Goal: Information Seeking & Learning: Understand process/instructions

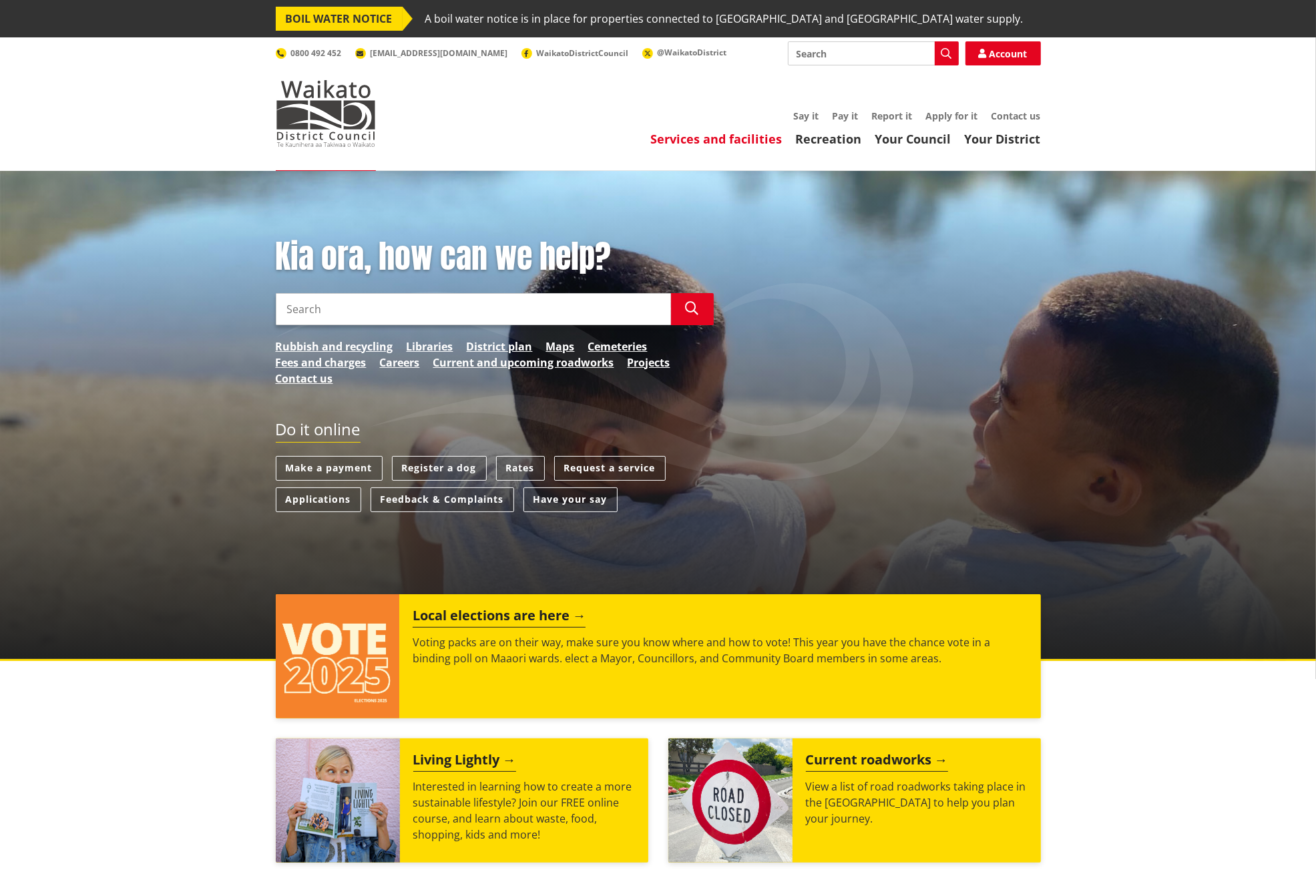
click at [716, 135] on link "Services and facilities" at bounding box center [717, 139] width 132 height 16
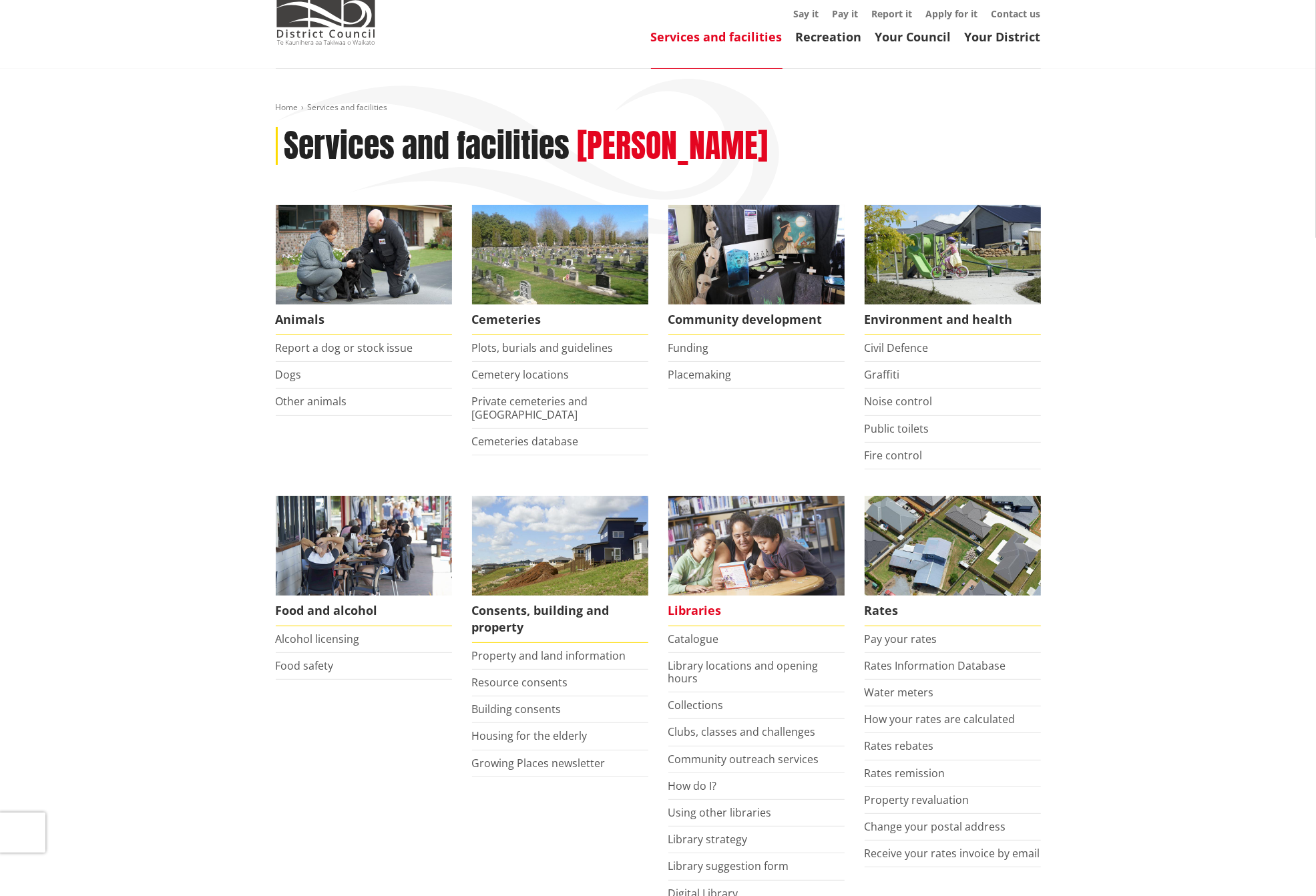
scroll to position [167, 0]
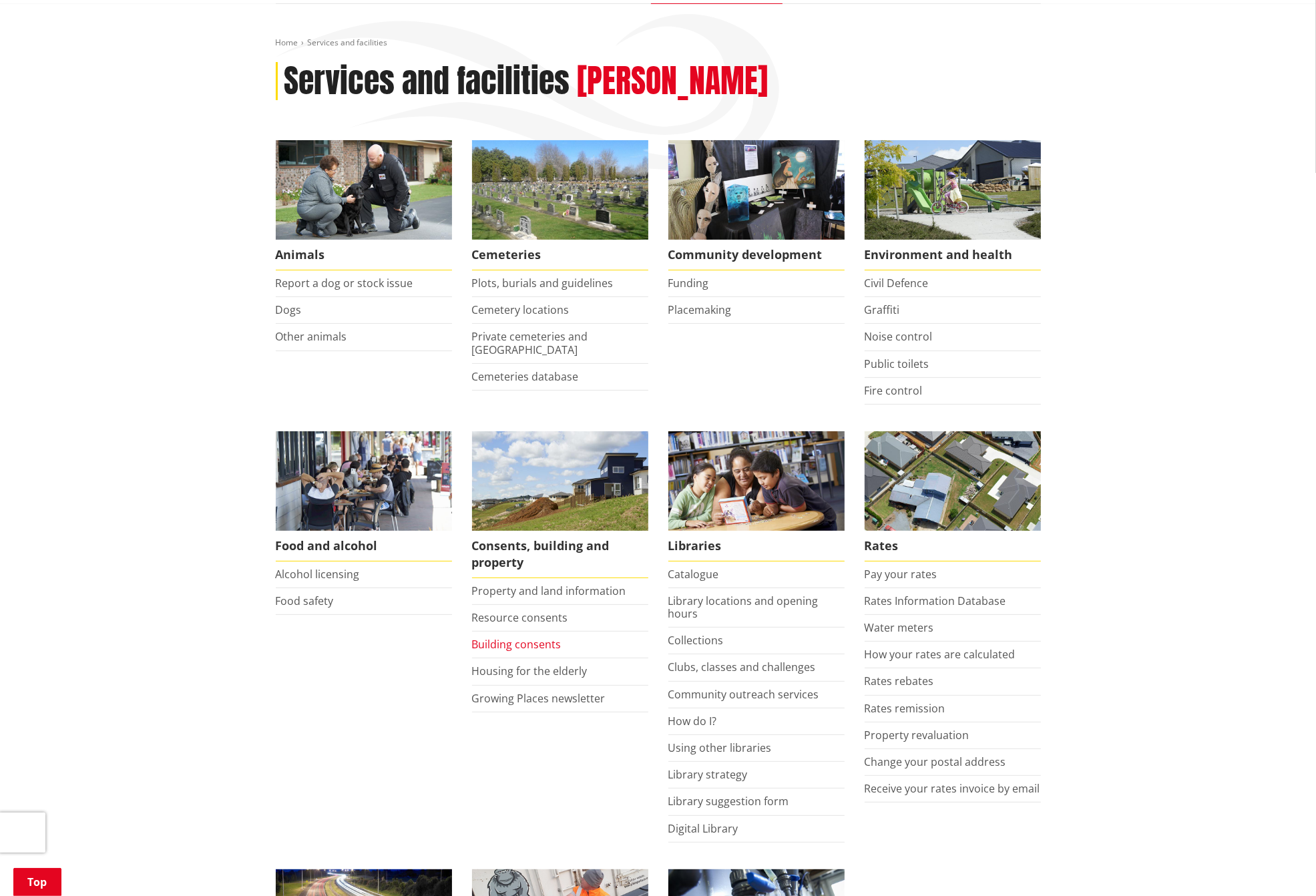
click at [533, 642] on link "Building consents" at bounding box center [517, 645] width 89 height 15
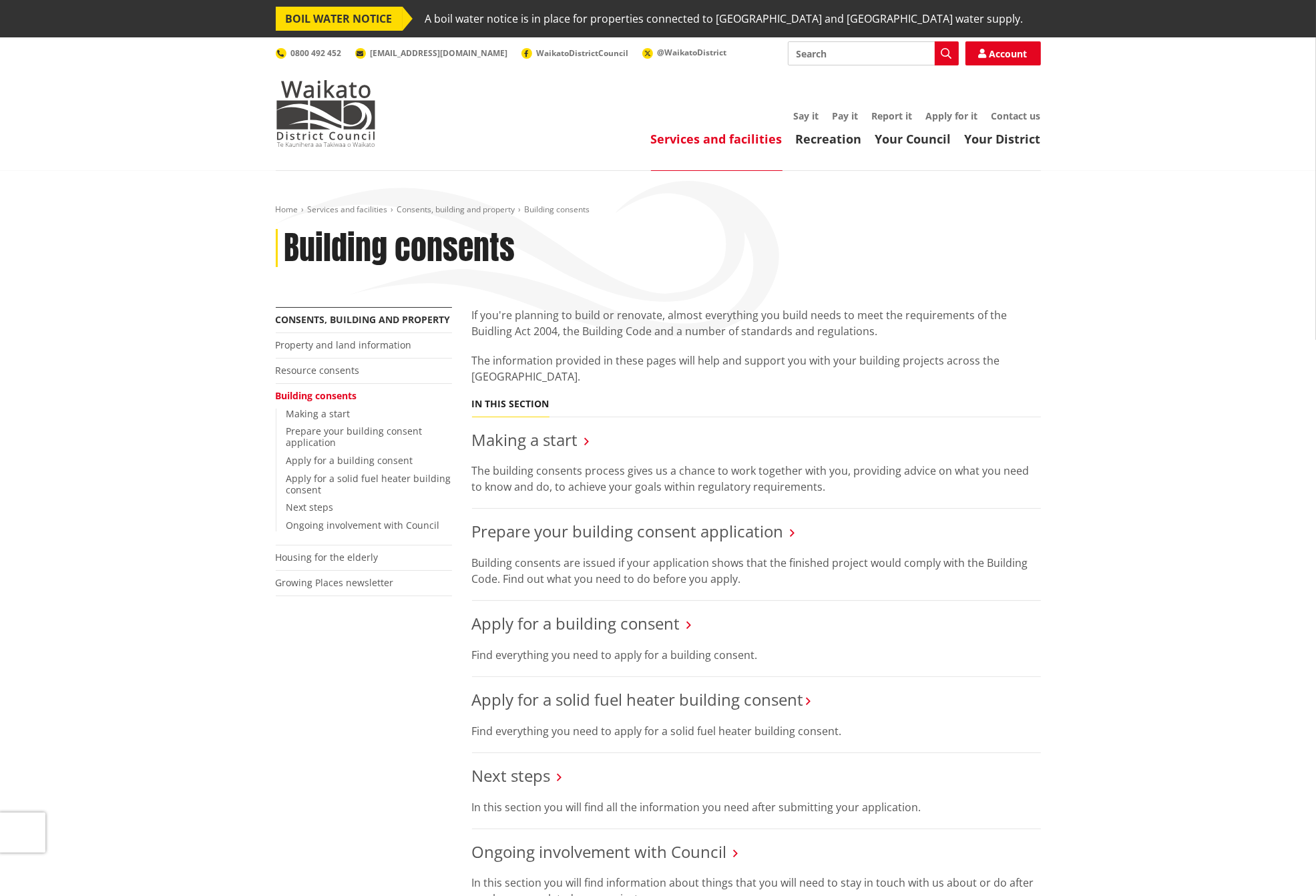
scroll to position [84, 0]
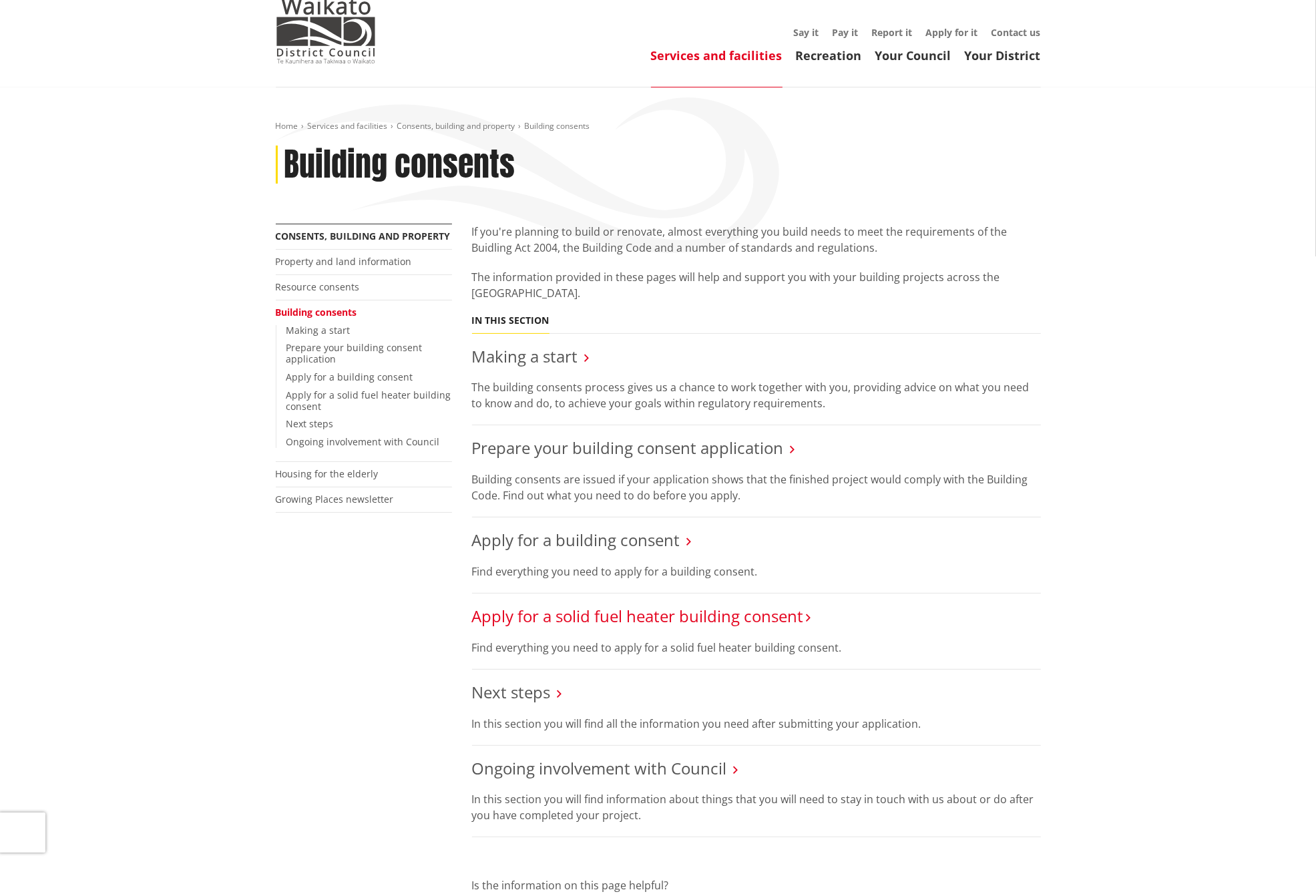
click at [609, 620] on link "Apply for a solid fuel heater building consent​" at bounding box center [638, 616] width 332 height 22
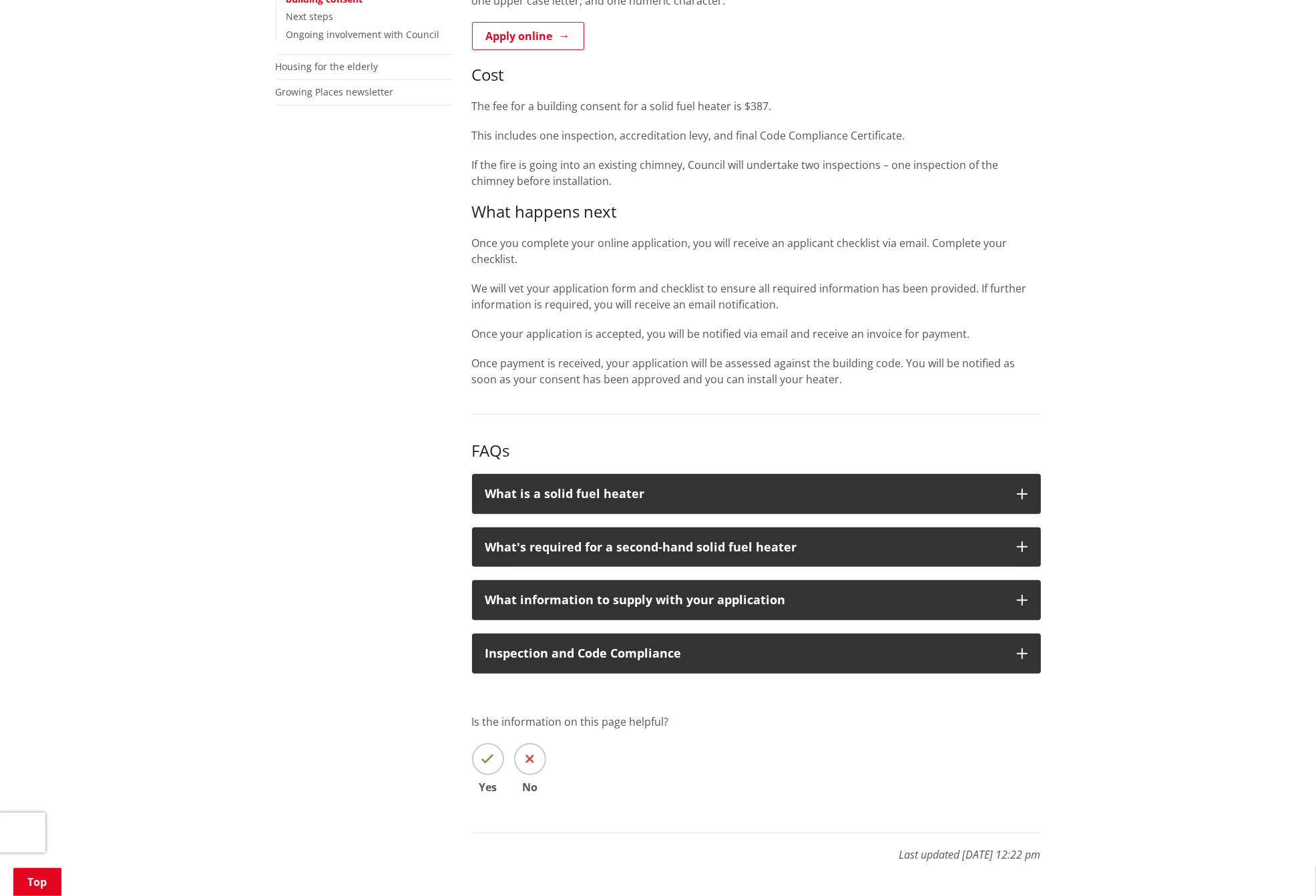
scroll to position [500, 0]
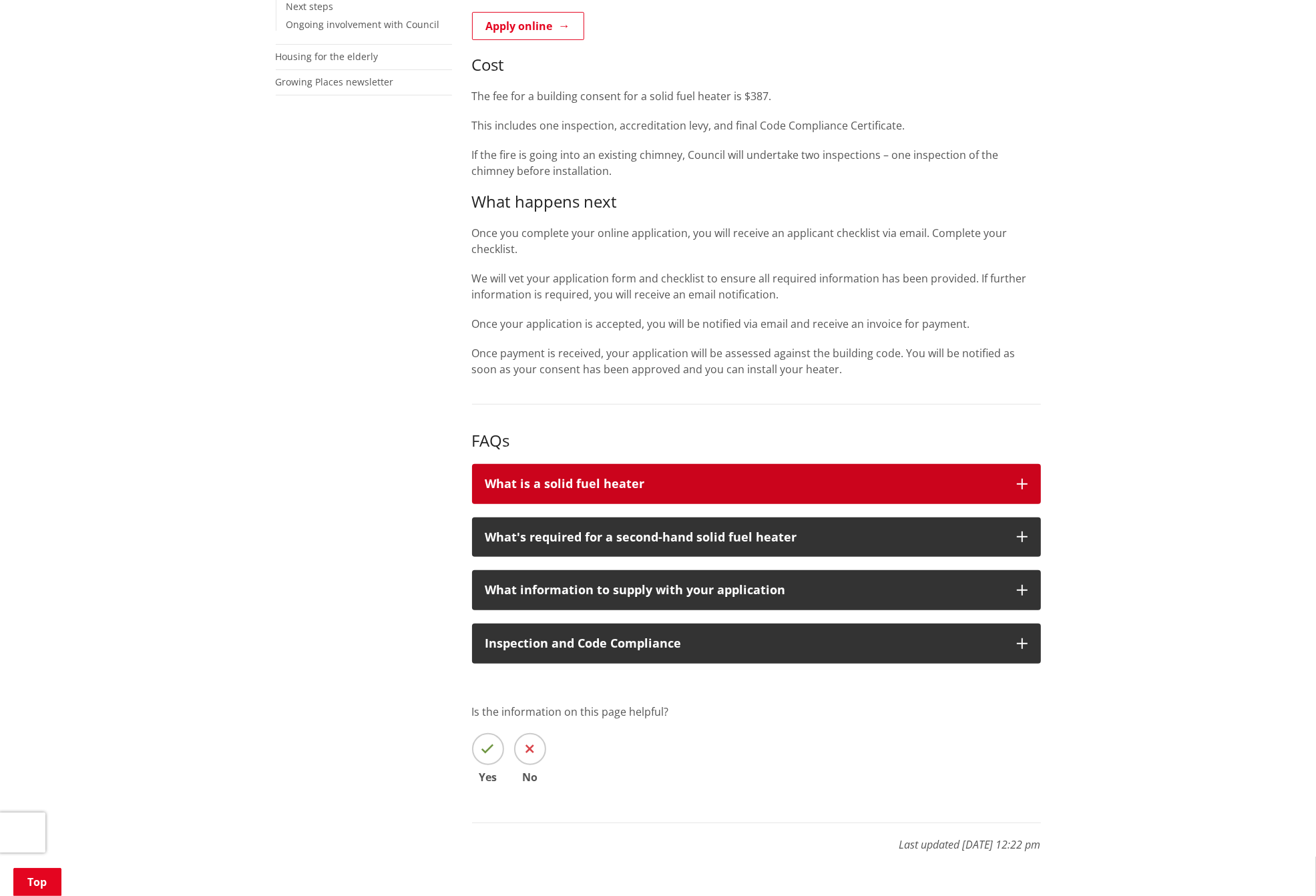
click at [1028, 486] on button "What is a solid fuel heater" at bounding box center [757, 484] width 569 height 40
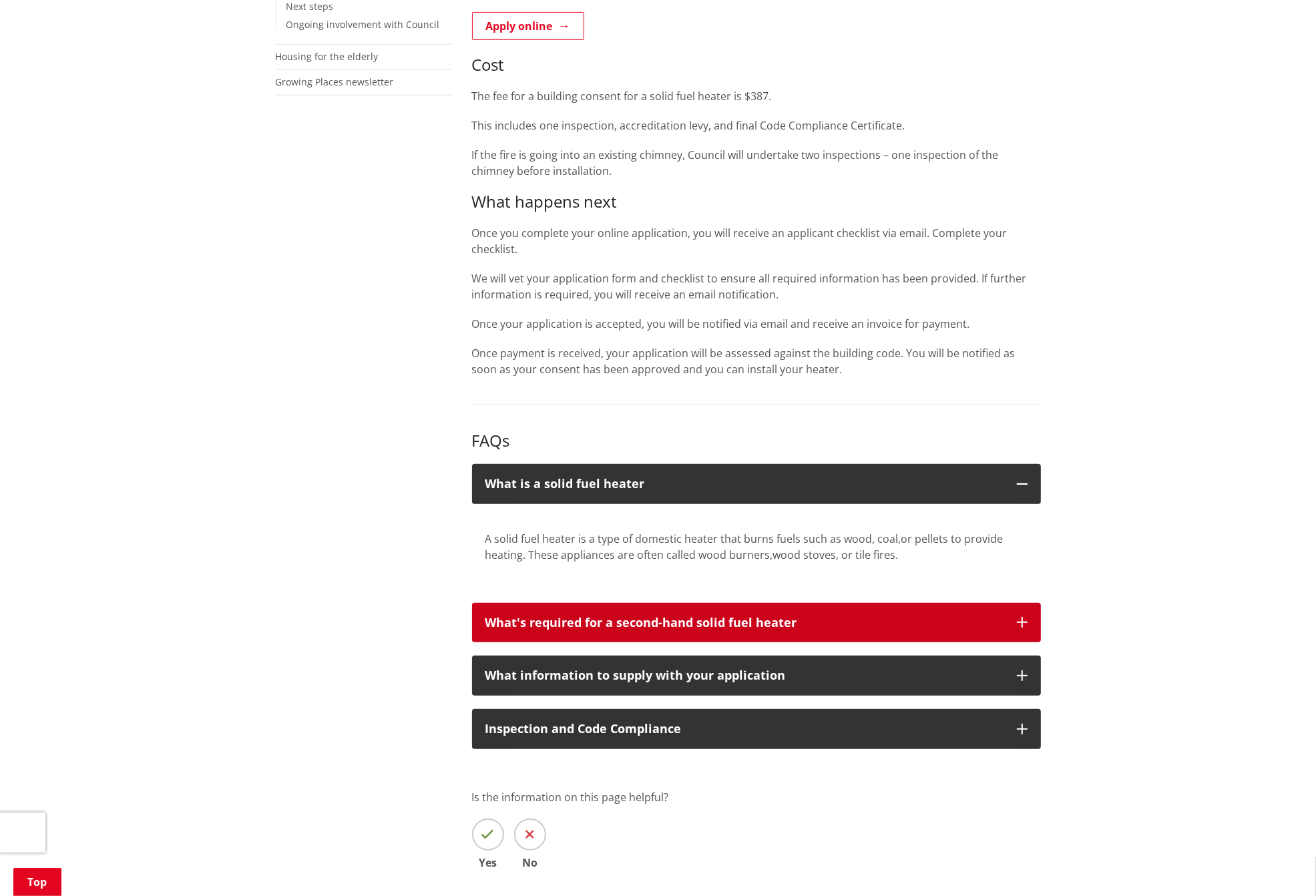
click at [1024, 623] on icon "button" at bounding box center [1022, 622] width 10 height 10
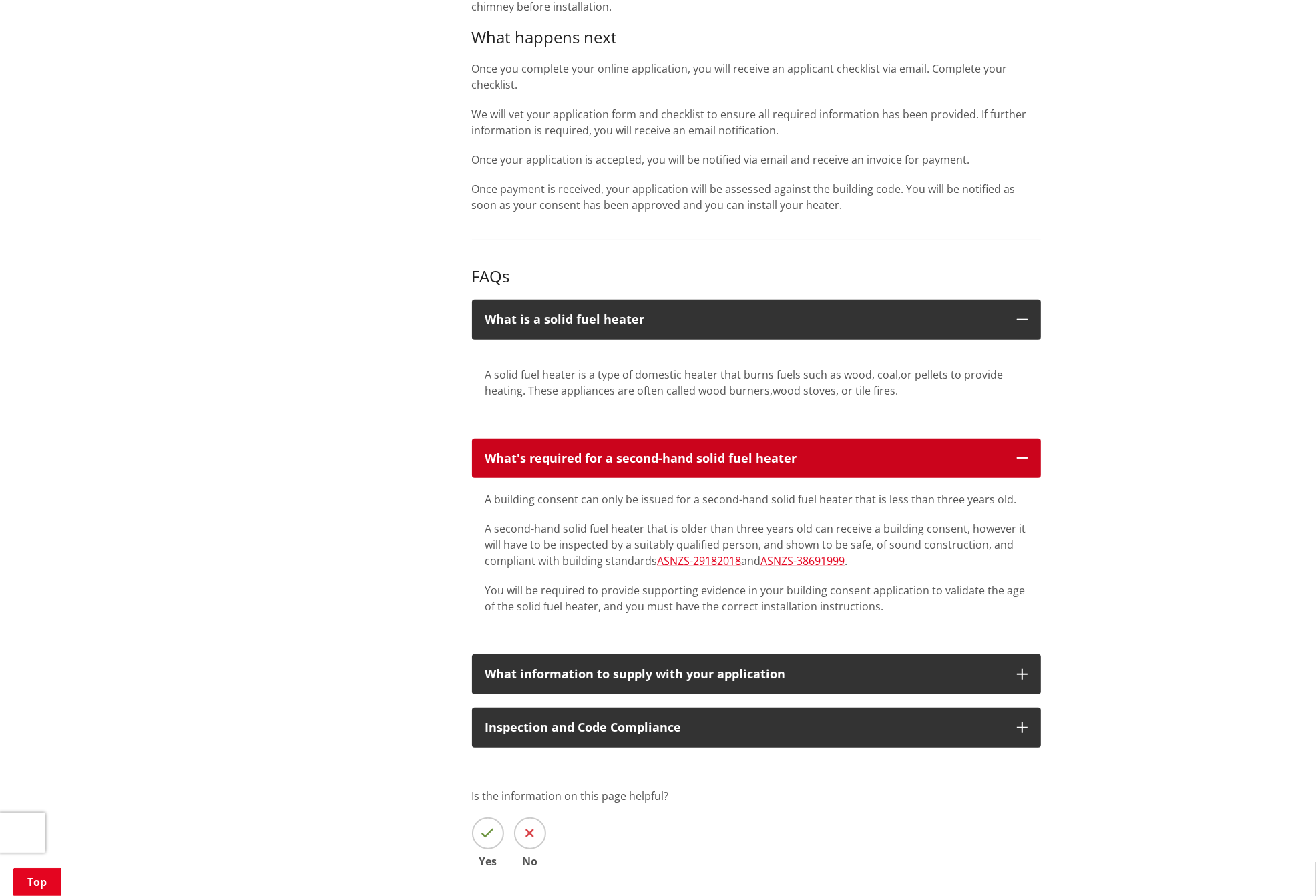
scroll to position [668, 0]
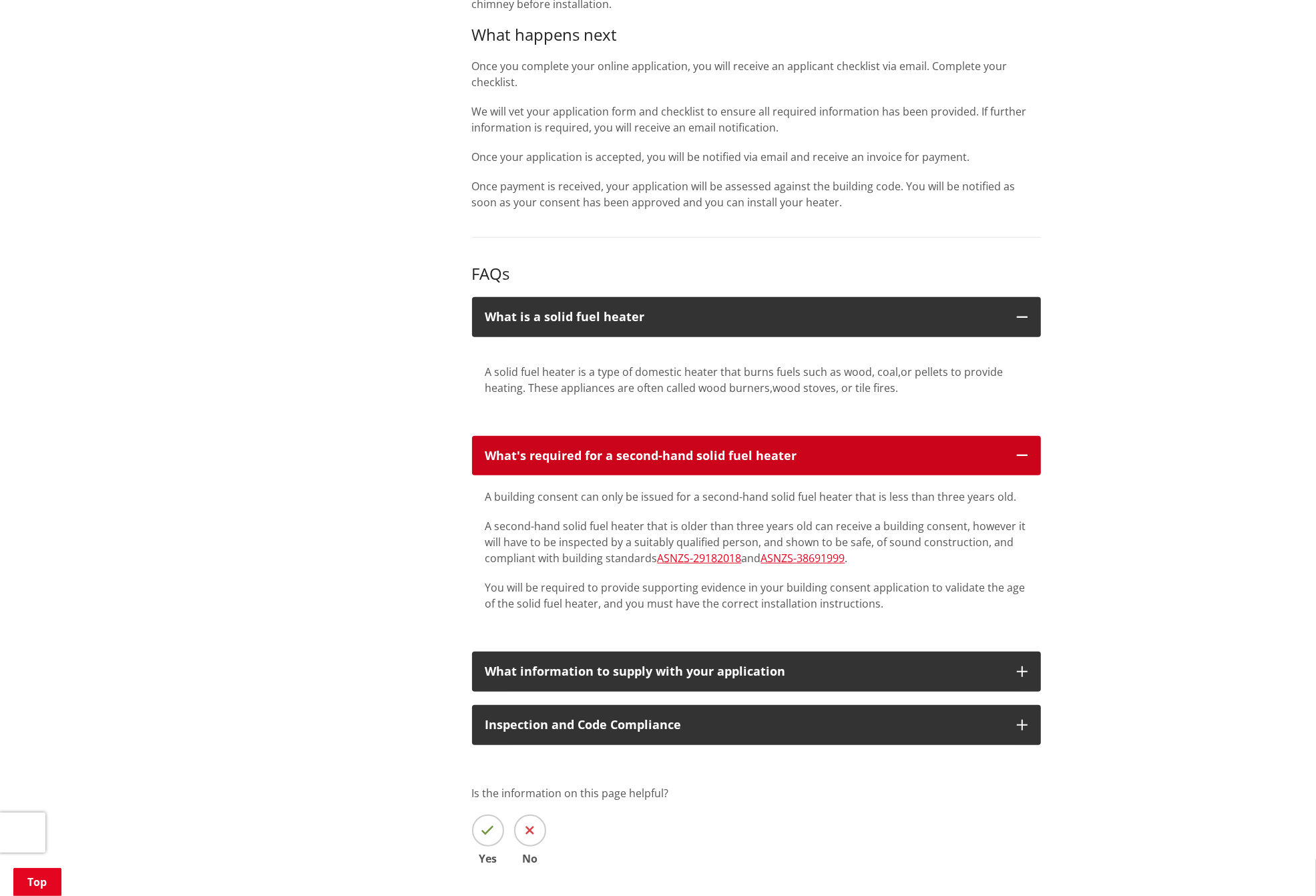
click at [1025, 452] on icon "button" at bounding box center [1022, 455] width 10 height 10
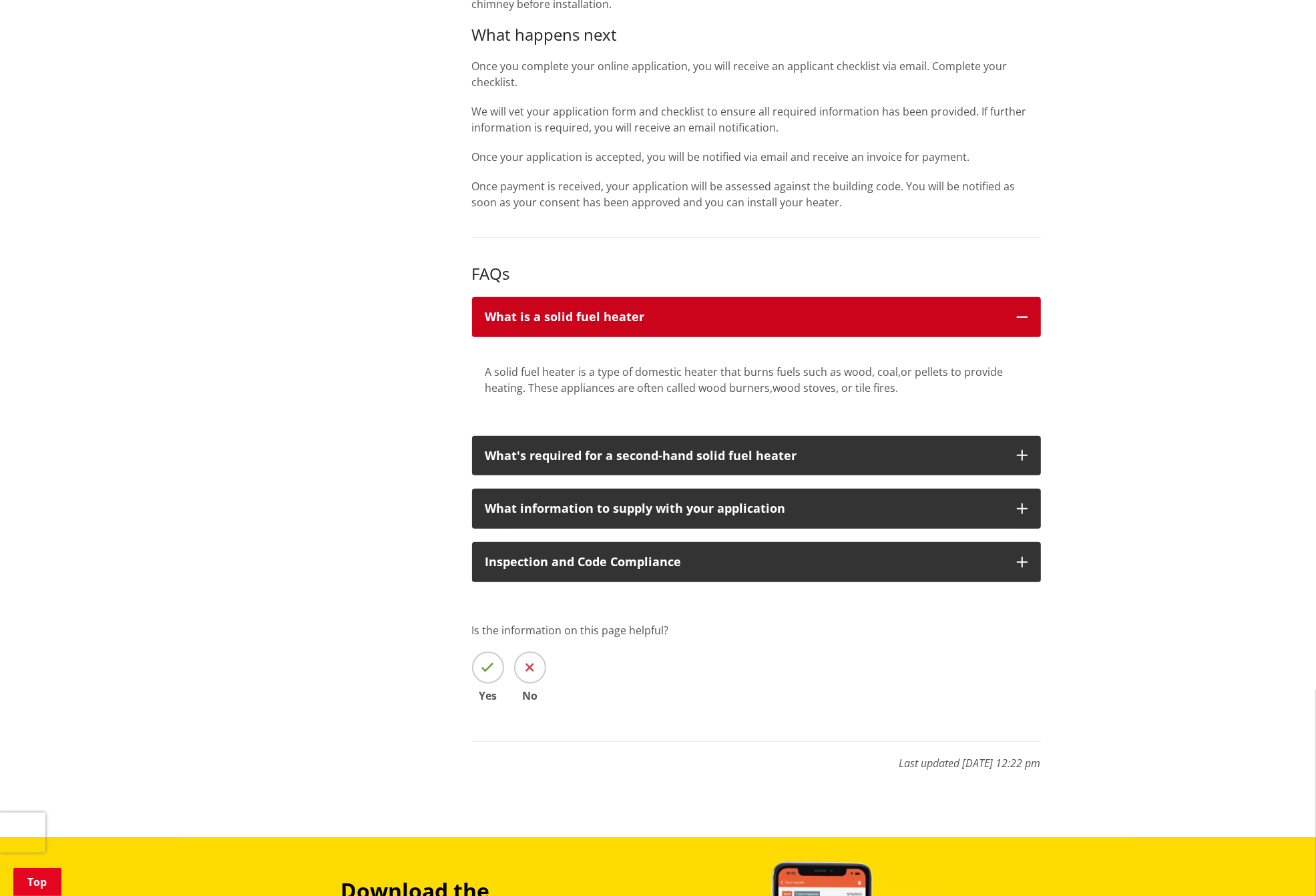
click at [1030, 313] on button "What is a solid fuel heater" at bounding box center [757, 317] width 569 height 40
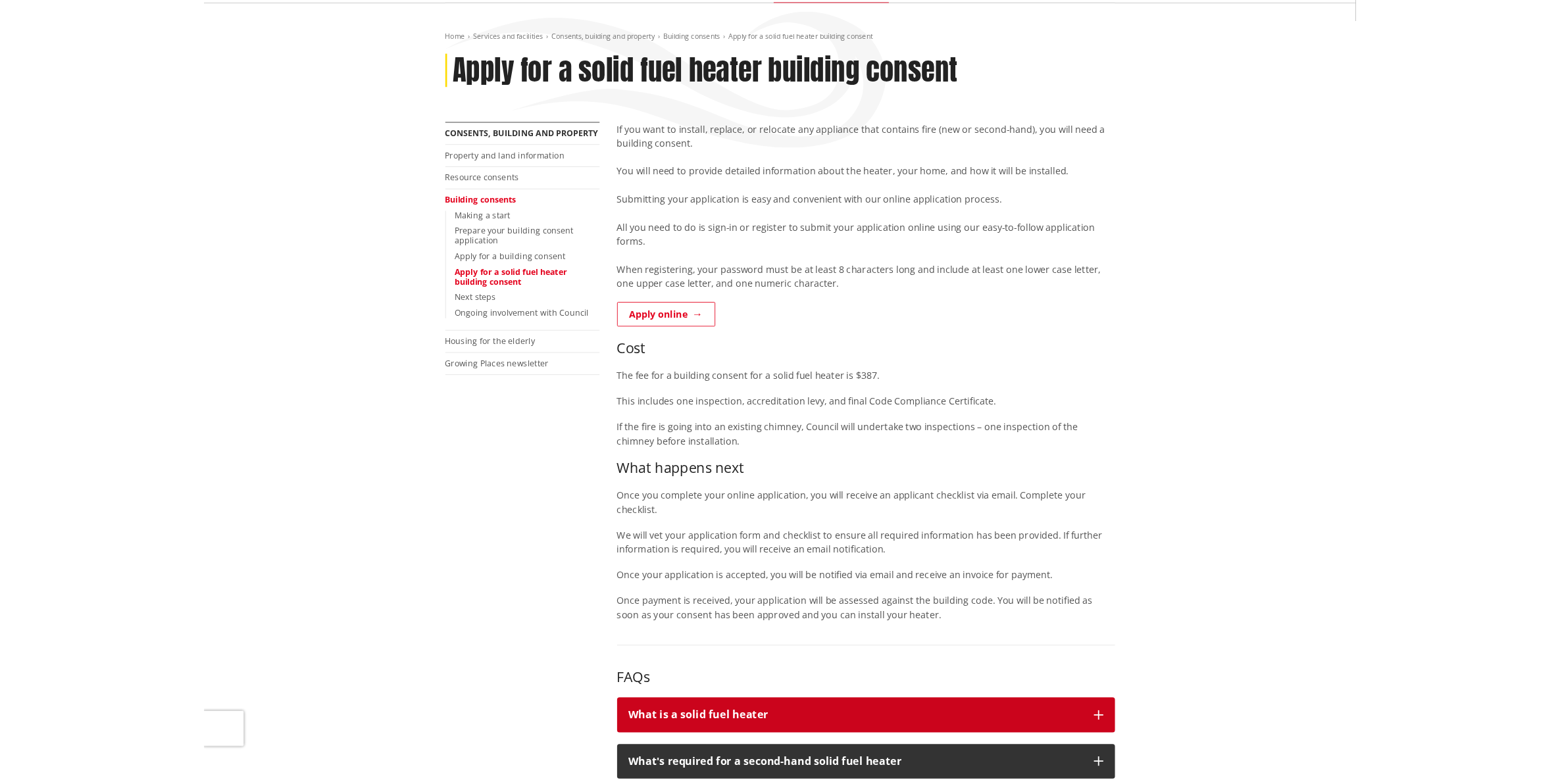
scroll to position [0, 0]
